Goal: Information Seeking & Learning: Check status

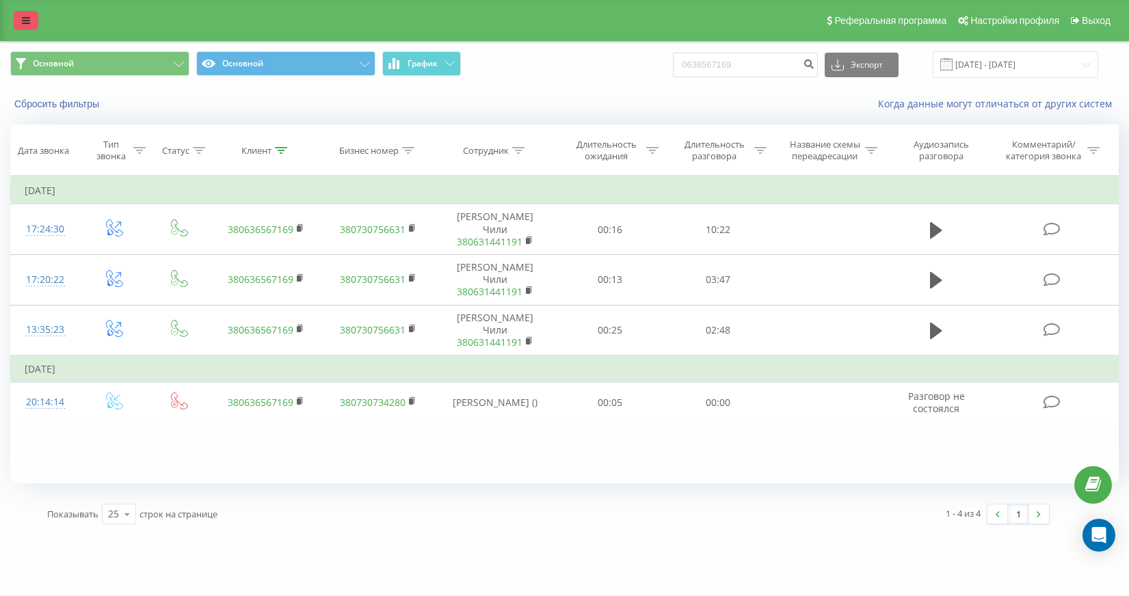
click at [27, 18] on icon at bounding box center [26, 21] width 8 height 10
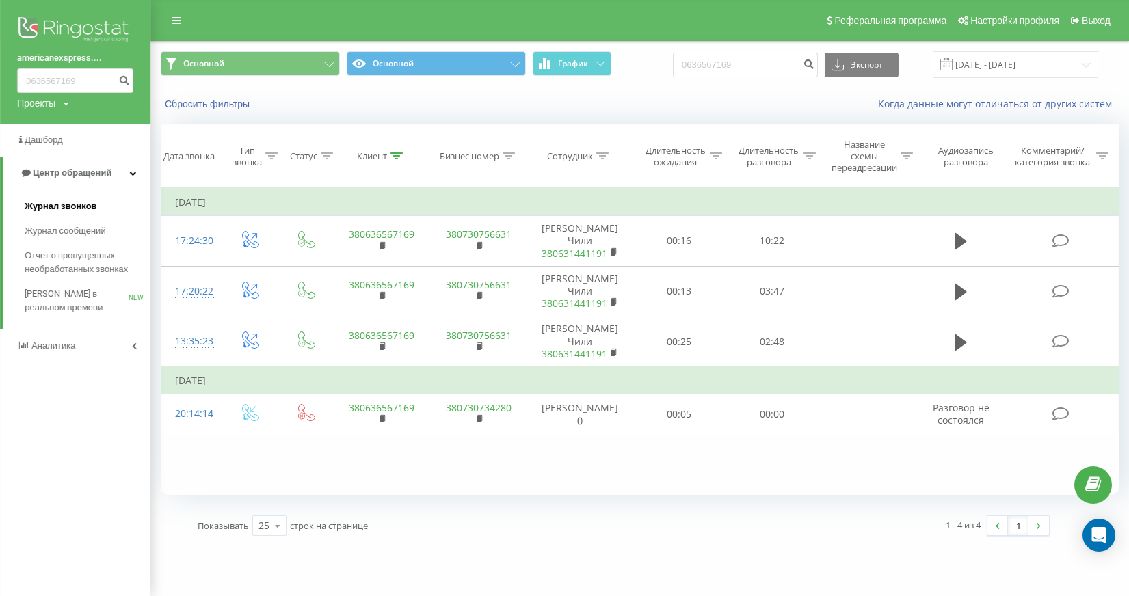
click at [77, 204] on span "Журнал звонков" at bounding box center [61, 207] width 72 height 14
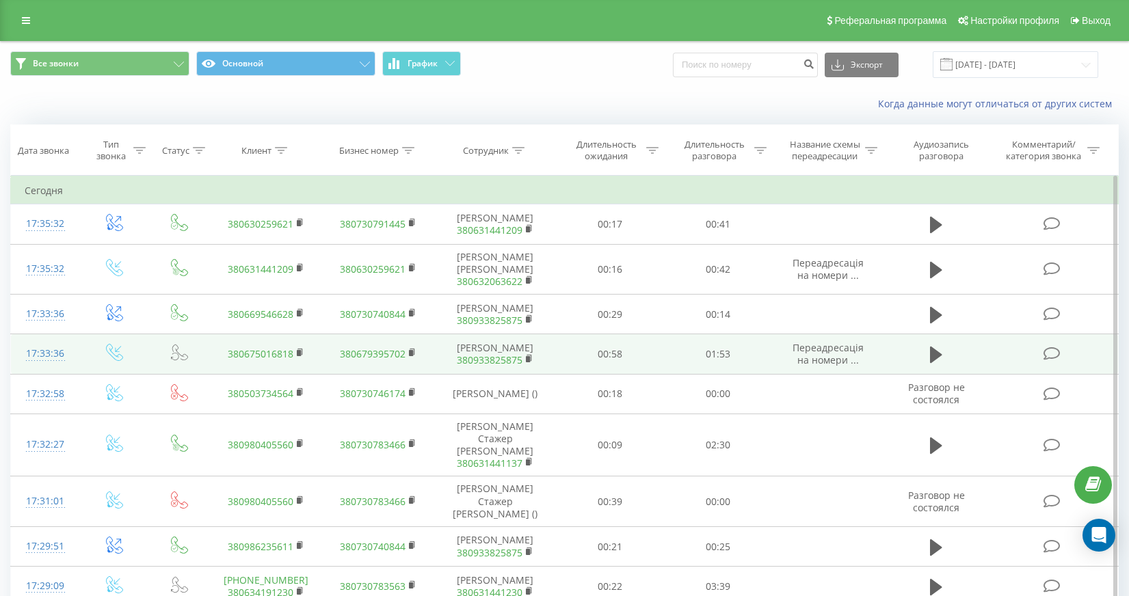
click at [653, 364] on td "00:58" at bounding box center [610, 354] width 108 height 40
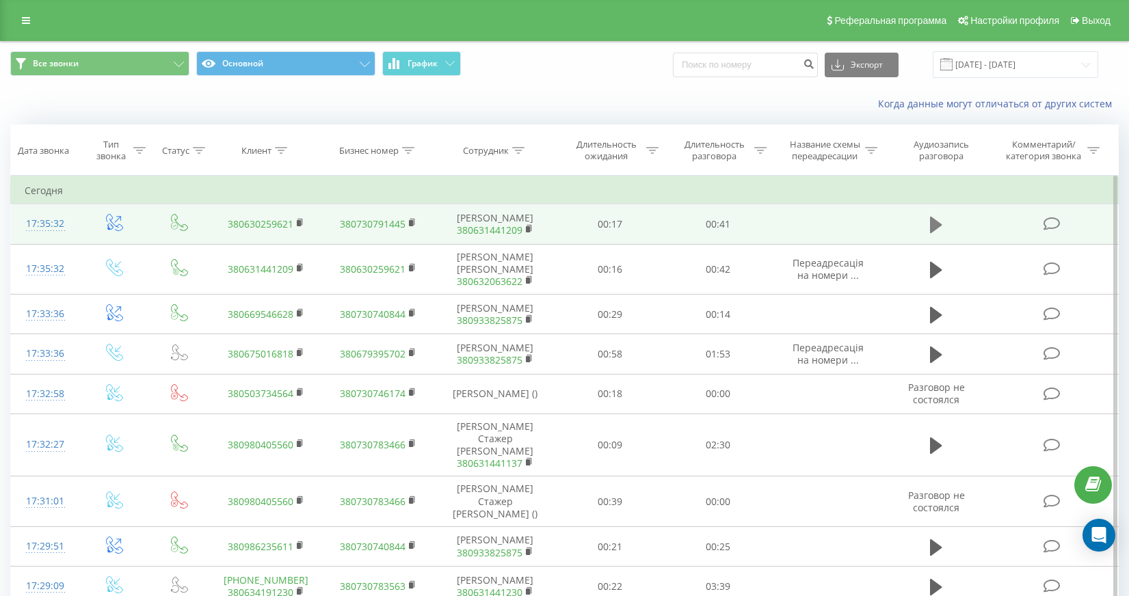
click at [944, 227] on button at bounding box center [936, 225] width 21 height 21
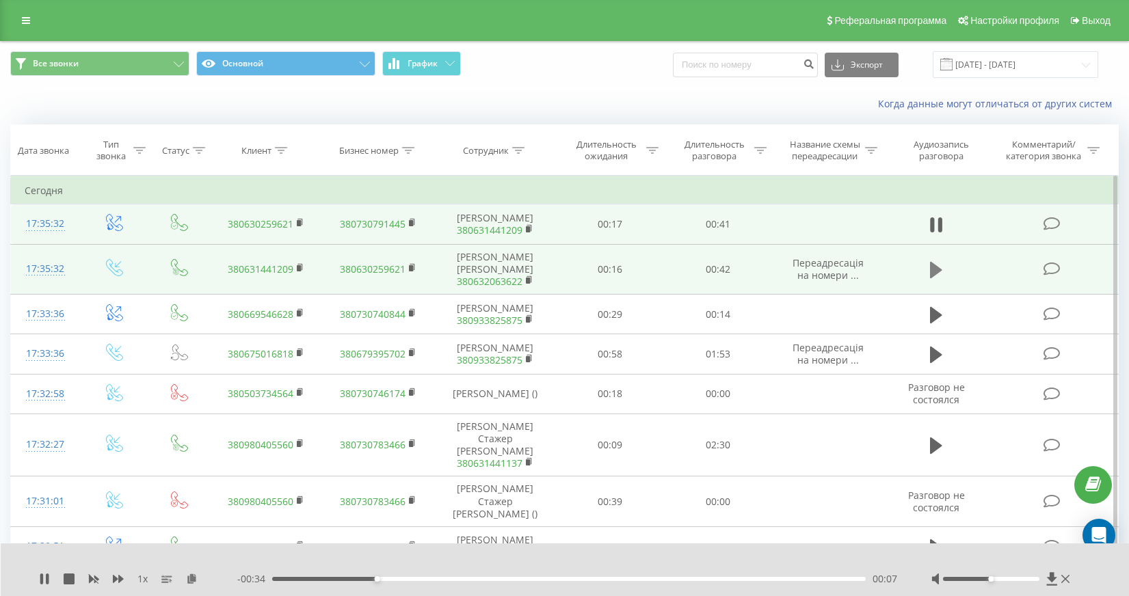
click at [934, 268] on icon at bounding box center [936, 270] width 12 height 16
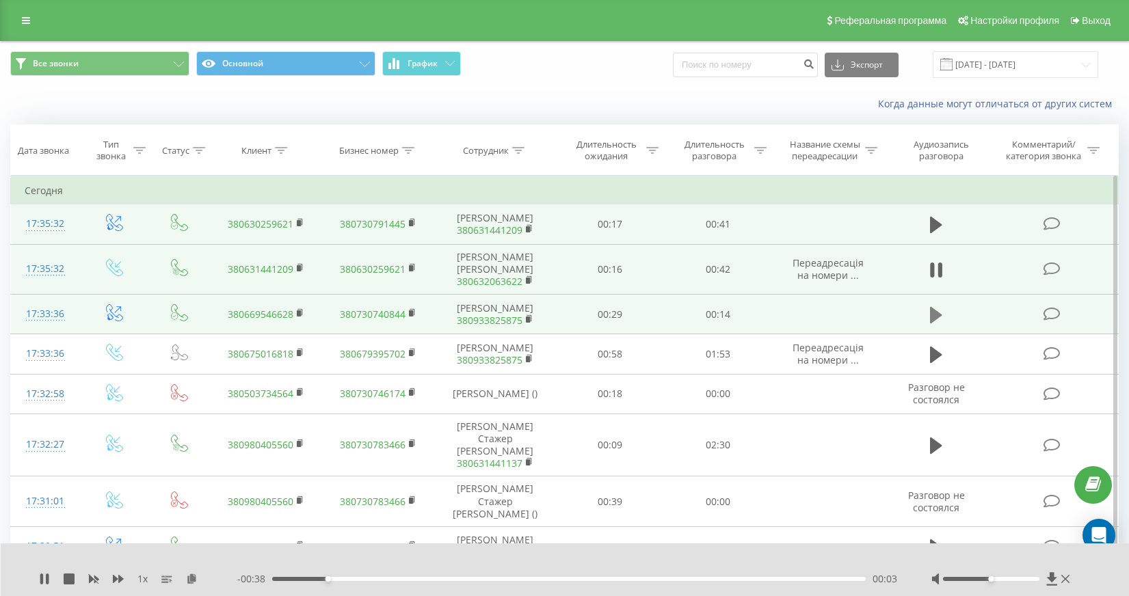
click at [937, 319] on icon at bounding box center [936, 315] width 12 height 19
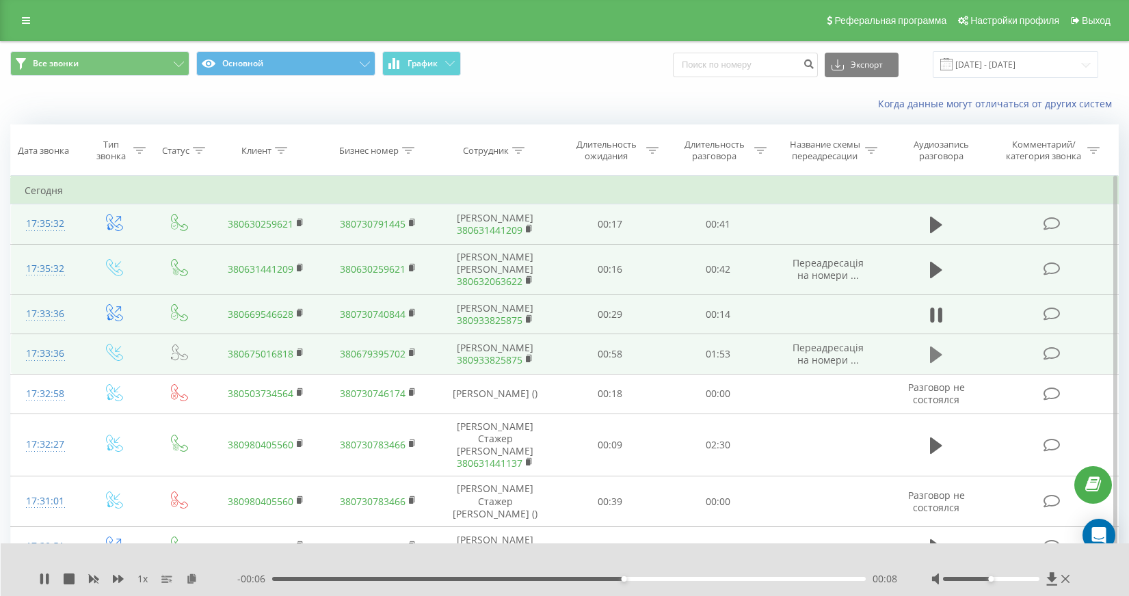
click at [930, 347] on icon at bounding box center [936, 355] width 12 height 16
copy link "380675016818"
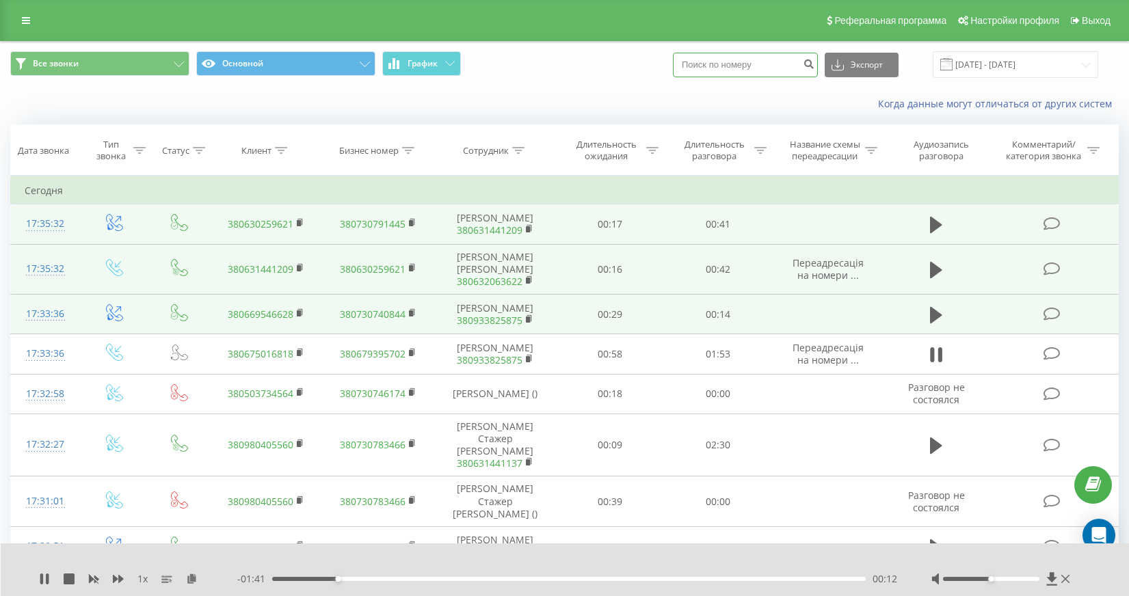
drag, startPoint x: 790, startPoint y: 68, endPoint x: 677, endPoint y: 62, distance: 113.0
click at [677, 62] on div "Все звонки Основной График Экспорт .csv .xls .xlsx [DATE] - [DATE]" at bounding box center [564, 64] width 1108 height 27
paste input "380675016818"
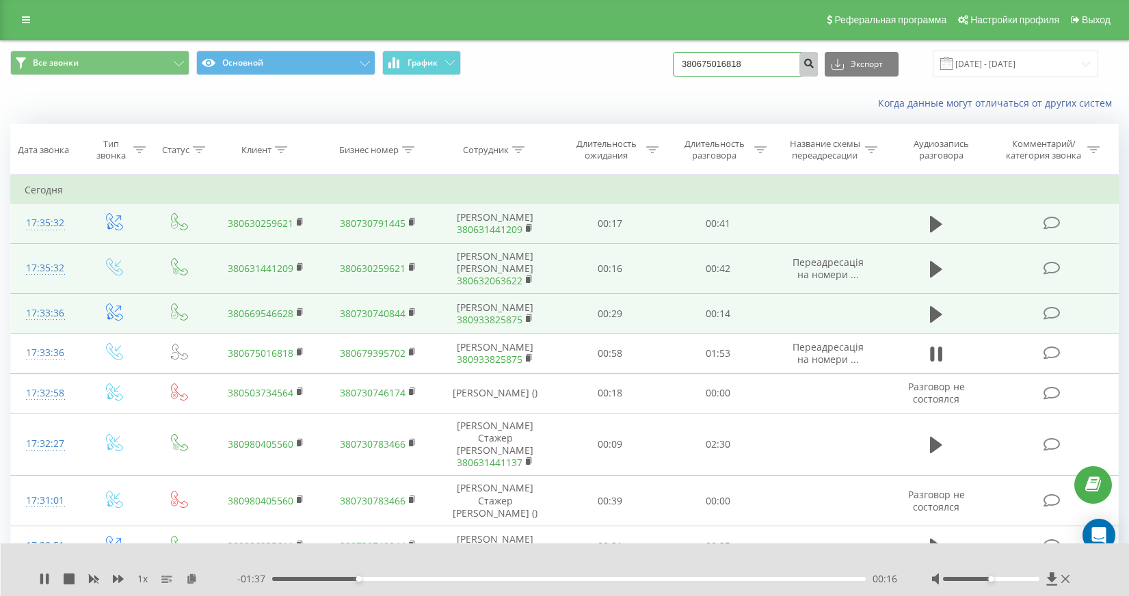
type input "380675016818"
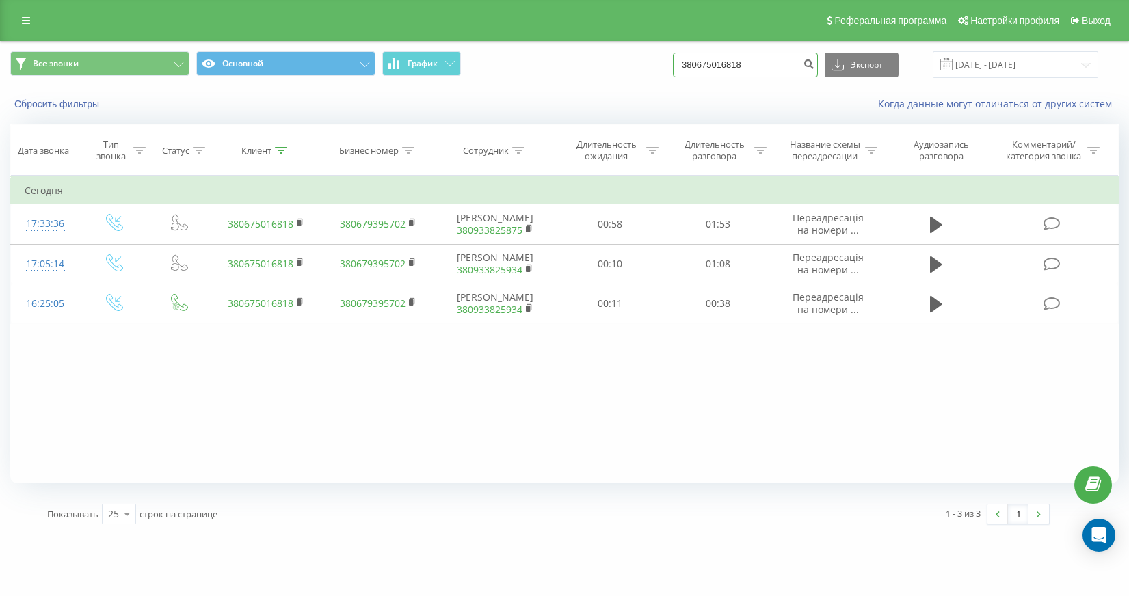
drag, startPoint x: 783, startPoint y: 71, endPoint x: 690, endPoint y: 64, distance: 93.3
click at [690, 64] on div "Все звонки Основной График 380675016818 Экспорт .csv .xls .xlsx [DATE] - [DATE]" at bounding box center [564, 64] width 1108 height 27
